Goal: Task Accomplishment & Management: Use online tool/utility

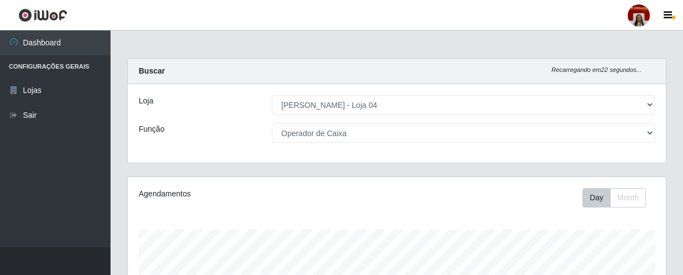
select select "251"
select select "22"
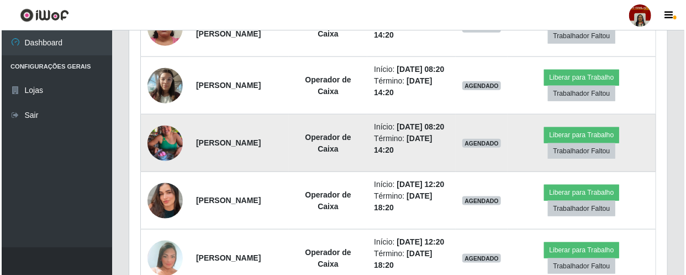
scroll to position [543, 0]
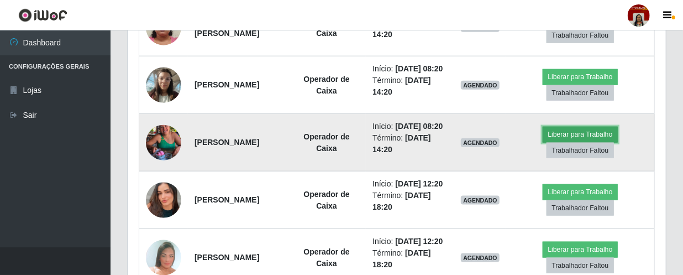
click at [580, 142] on button "Liberar para Trabalho" at bounding box center [580, 134] width 75 height 15
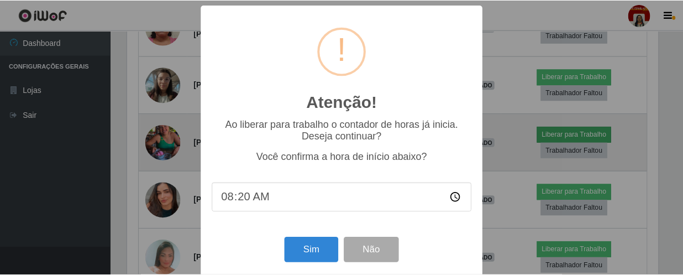
scroll to position [229, 533]
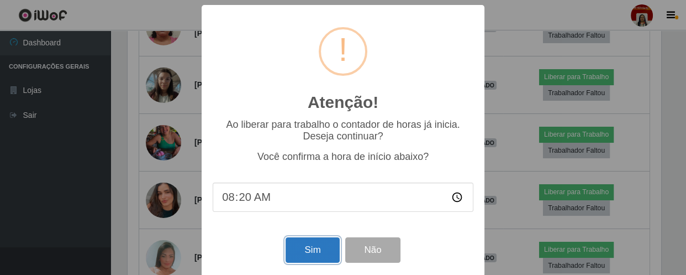
click at [325, 242] on button "Sim" at bounding box center [313, 250] width 54 height 26
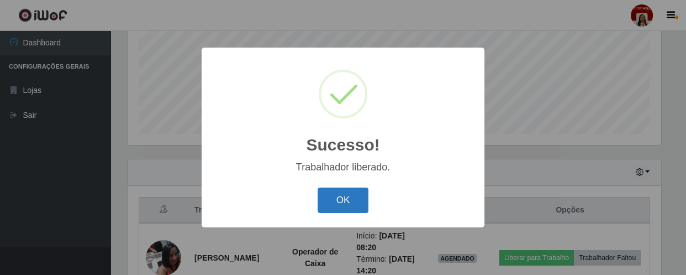
click at [329, 213] on button "OK" at bounding box center [343, 200] width 51 height 26
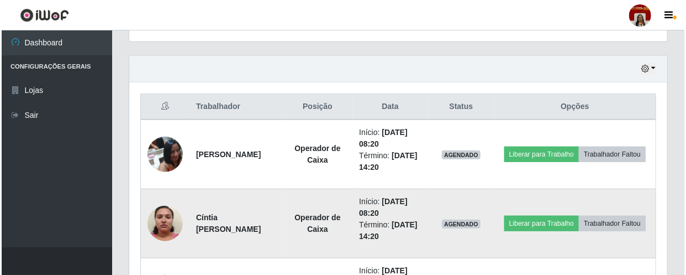
scroll to position [463, 0]
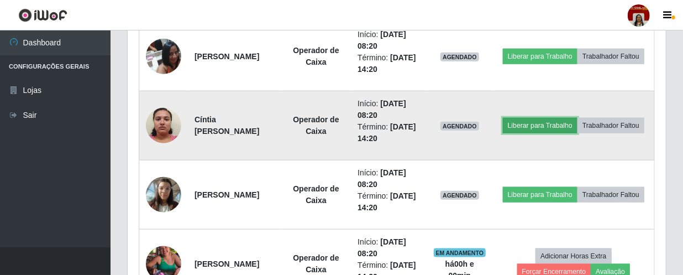
click at [577, 118] on button "Liberar para Trabalho" at bounding box center [540, 125] width 75 height 15
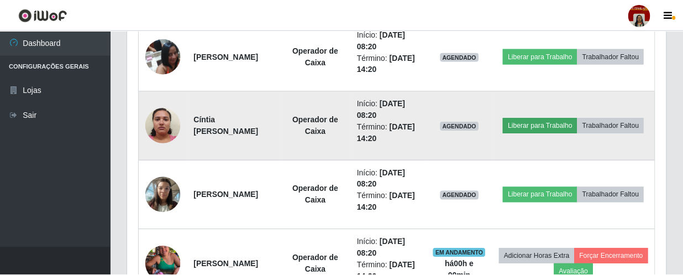
scroll to position [229, 533]
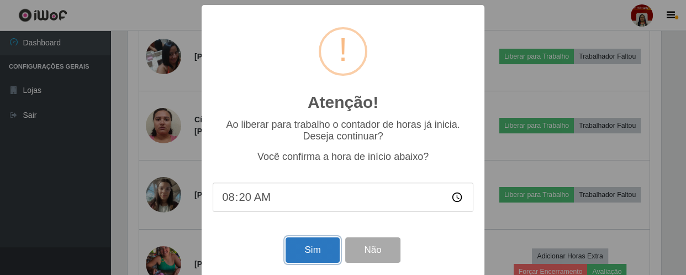
click at [311, 255] on button "Sim" at bounding box center [313, 250] width 54 height 26
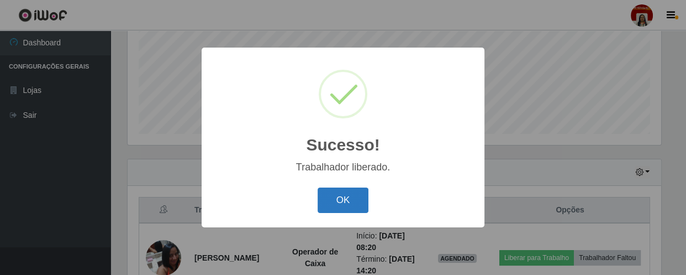
click at [342, 195] on button "OK" at bounding box center [343, 200] width 51 height 26
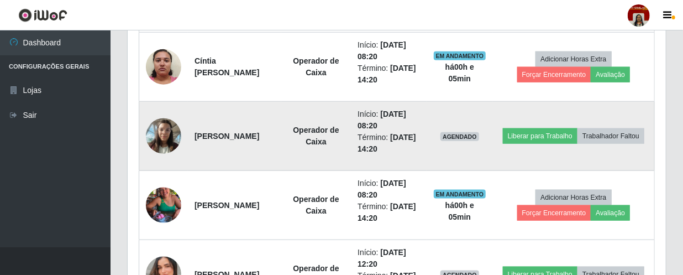
scroll to position [543, 0]
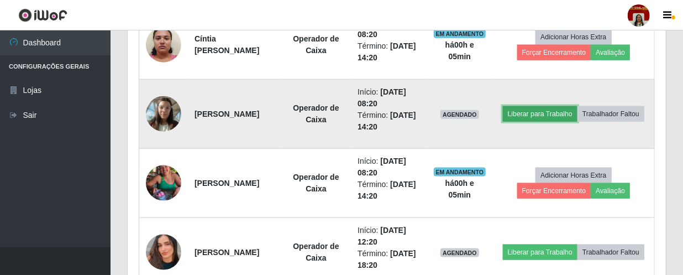
click at [565, 106] on button "Liberar para Trabalho" at bounding box center [540, 113] width 75 height 15
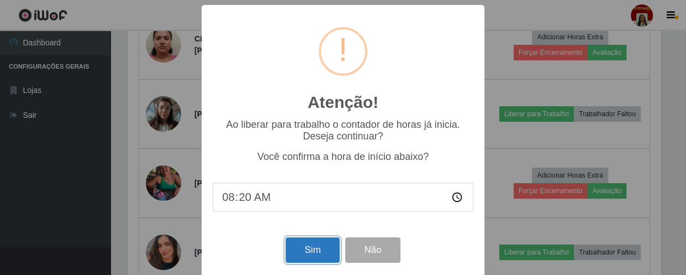
click at [296, 256] on button "Sim" at bounding box center [313, 250] width 54 height 26
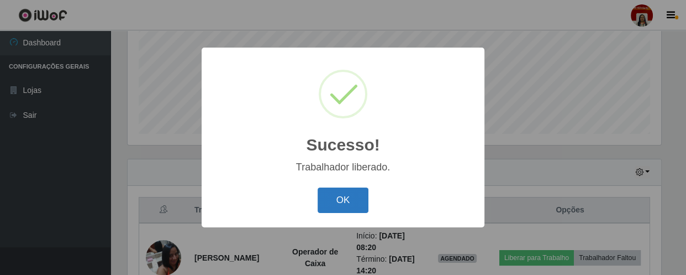
click at [340, 202] on button "OK" at bounding box center [343, 200] width 51 height 26
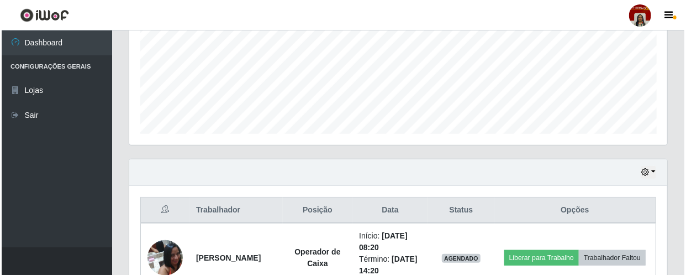
scroll to position [312, 0]
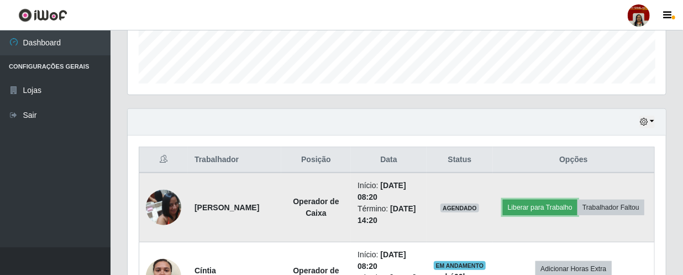
click at [560, 199] on button "Liberar para Trabalho" at bounding box center [540, 206] width 75 height 15
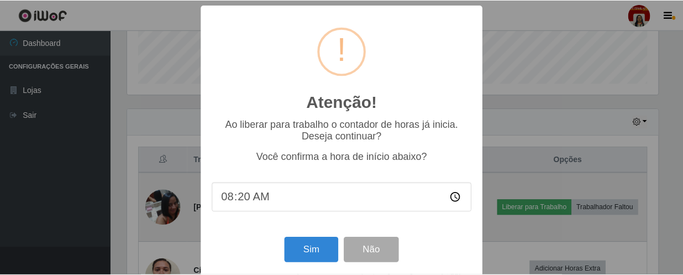
scroll to position [229, 533]
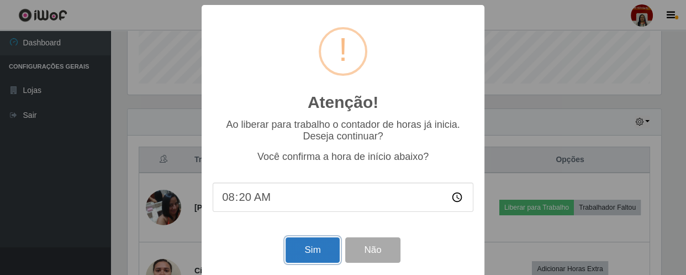
click at [313, 246] on button "Sim" at bounding box center [313, 250] width 54 height 26
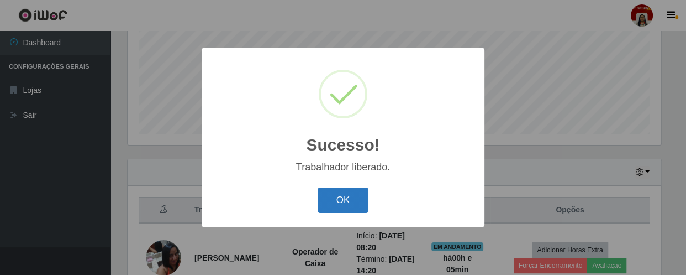
click at [336, 203] on button "OK" at bounding box center [343, 200] width 51 height 26
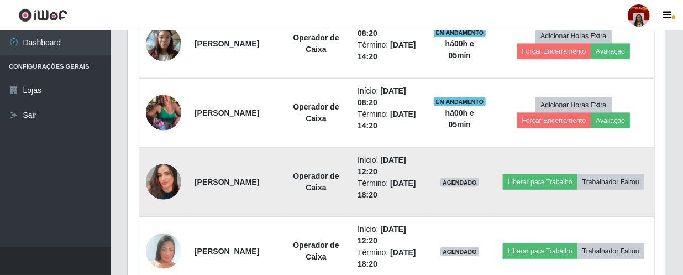
scroll to position [513, 0]
